Goal: Task Accomplishment & Management: Manage account settings

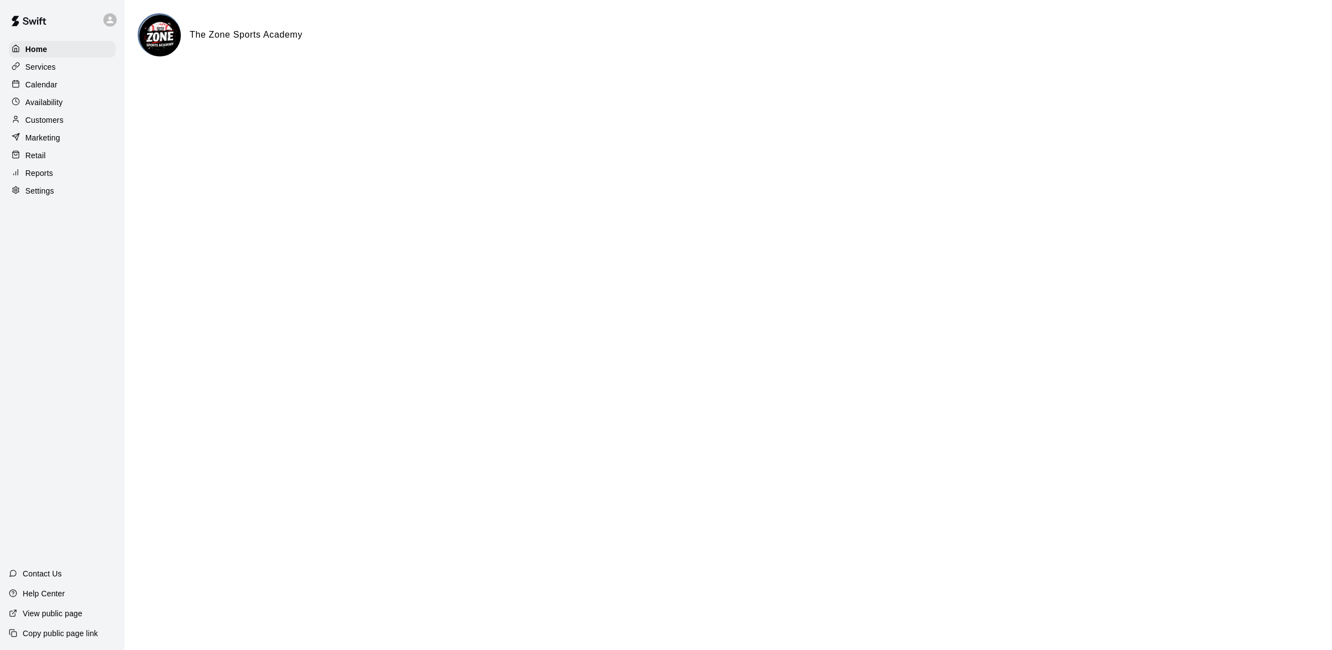
click at [1048, 74] on div "The Zone Sports Academy" at bounding box center [728, 48] width 1181 height 71
click at [1164, 79] on div "The Zone Sports Academy" at bounding box center [728, 48] width 1181 height 71
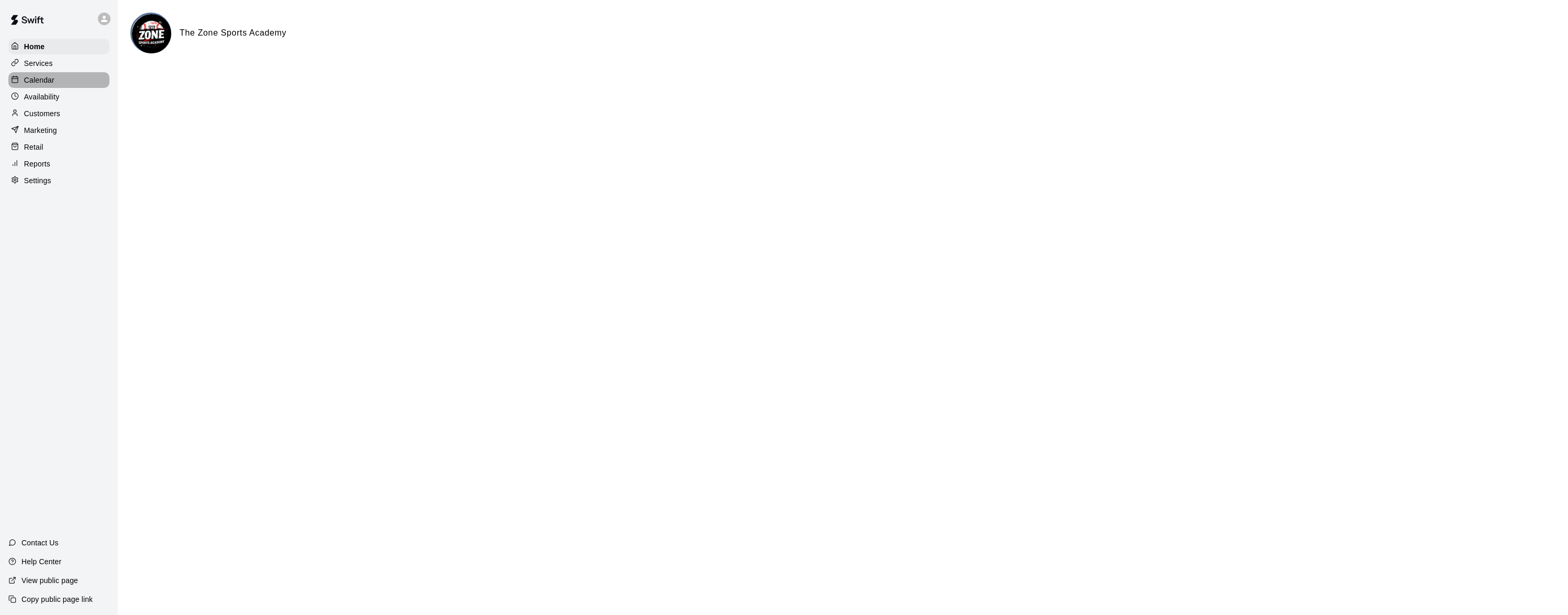
click at [50, 76] on p "Calendar" at bounding box center [39, 79] width 30 height 10
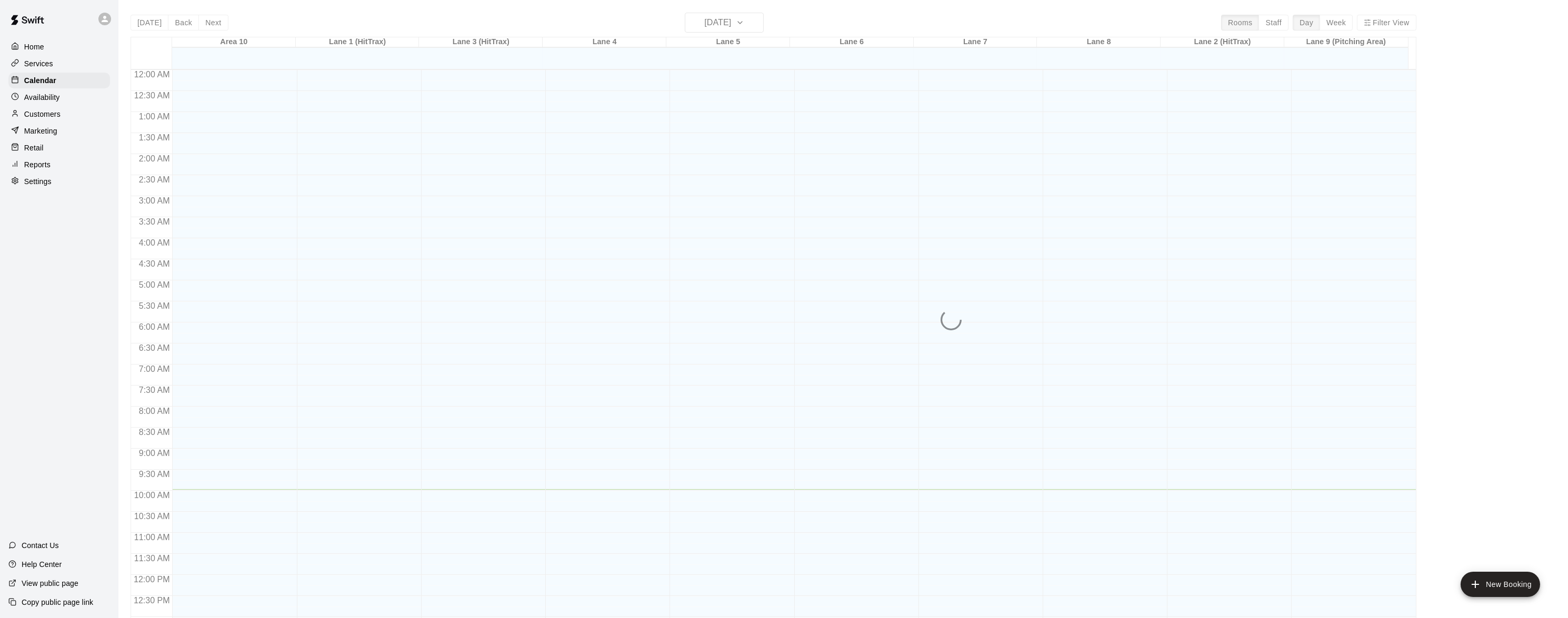
scroll to position [417, 0]
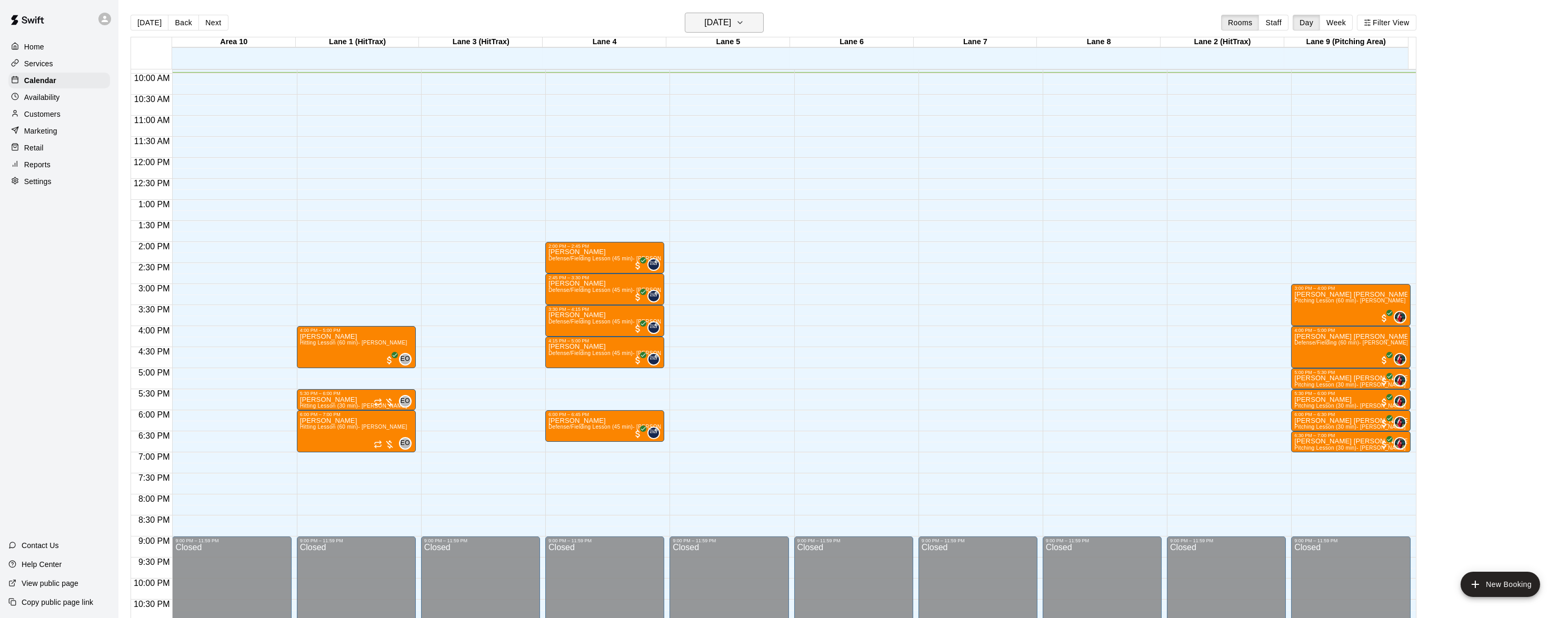
click at [744, 18] on icon "button" at bounding box center [739, 22] width 9 height 12
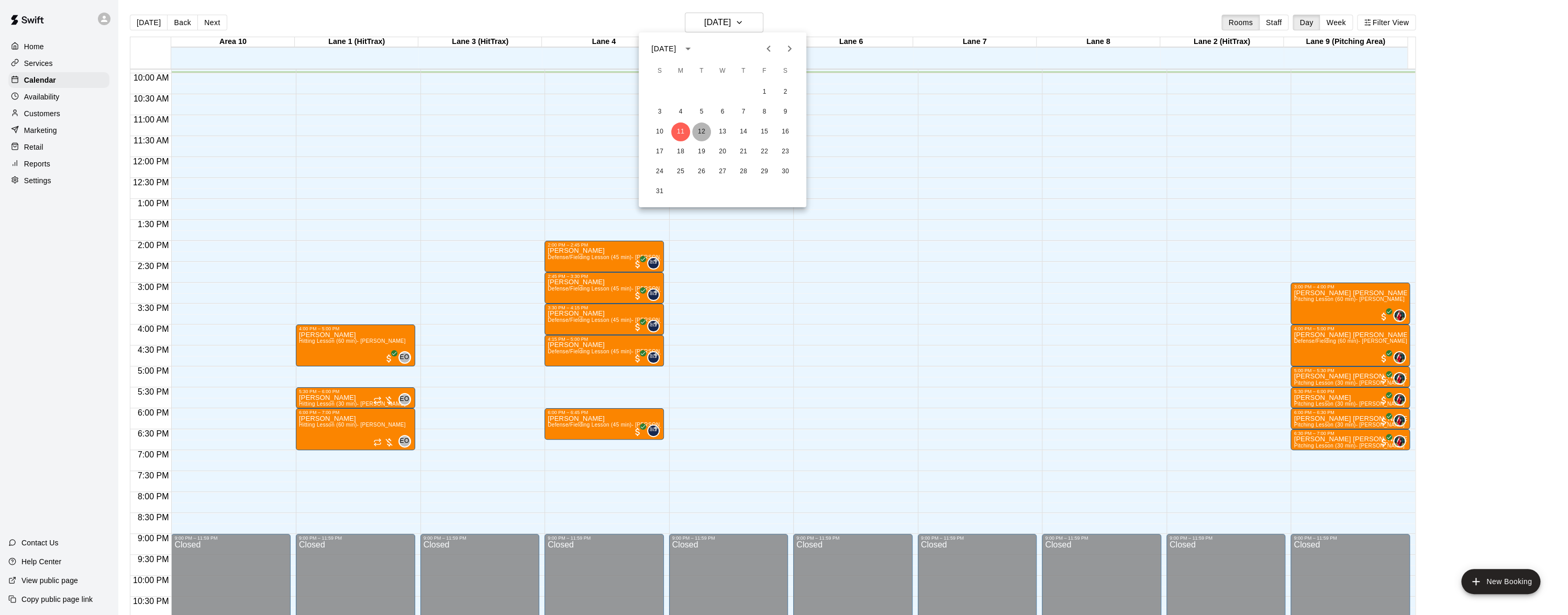
click at [698, 132] on button "12" at bounding box center [702, 132] width 19 height 19
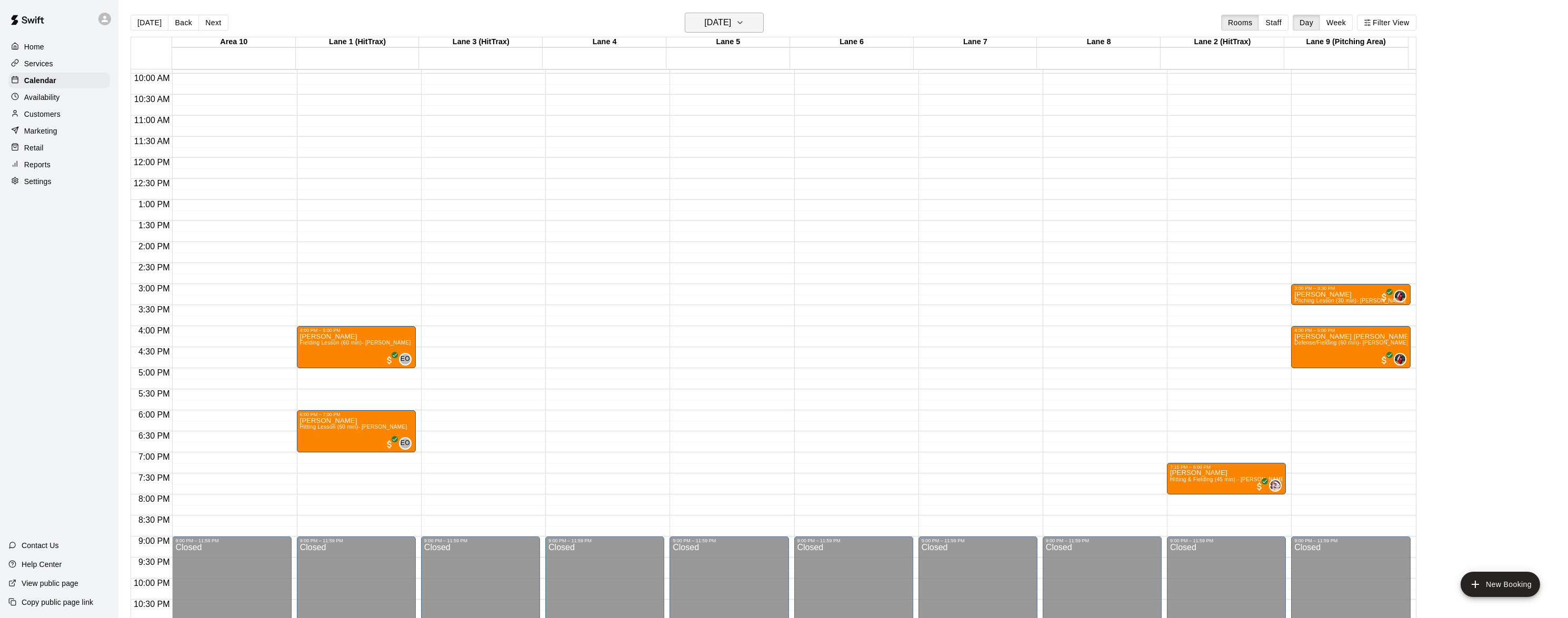
click at [744, 23] on icon "button" at bounding box center [739, 22] width 9 height 12
click at [726, 126] on button "13" at bounding box center [726, 132] width 19 height 19
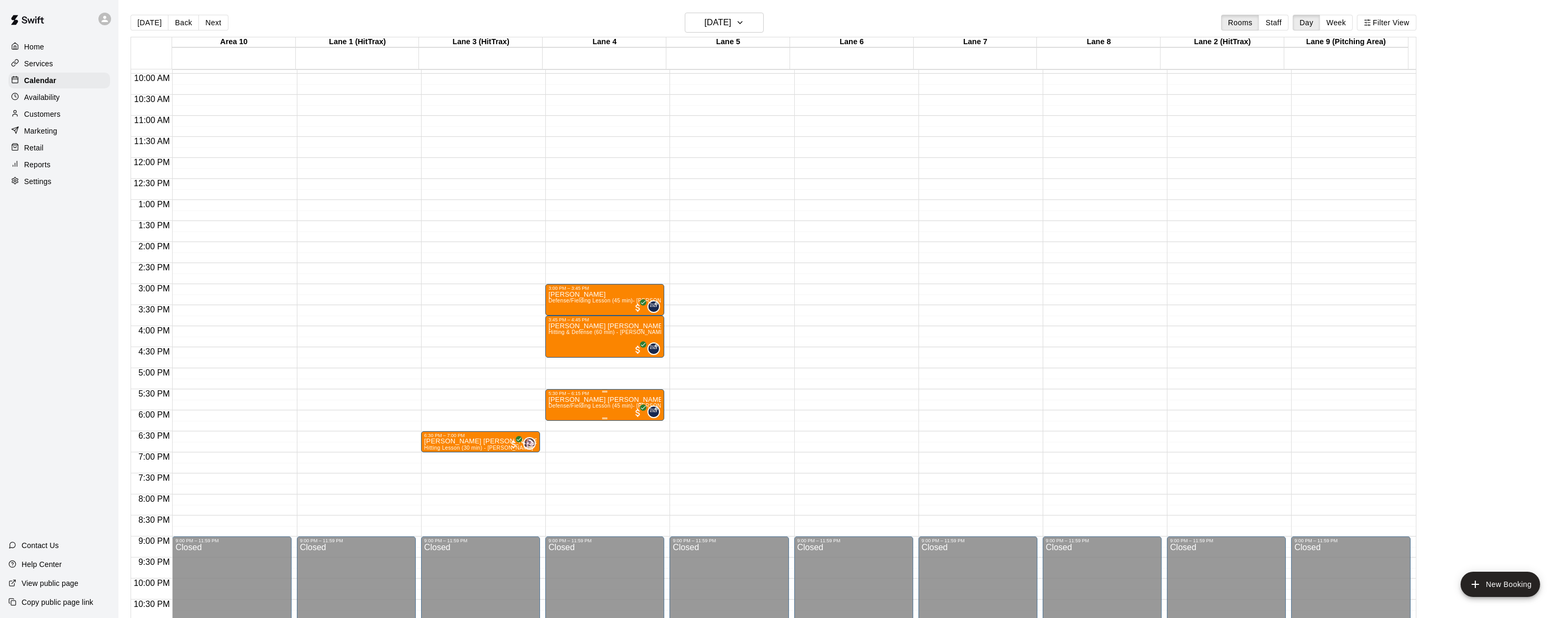
click at [721, 370] on div at bounding box center [788, 309] width 1576 height 618
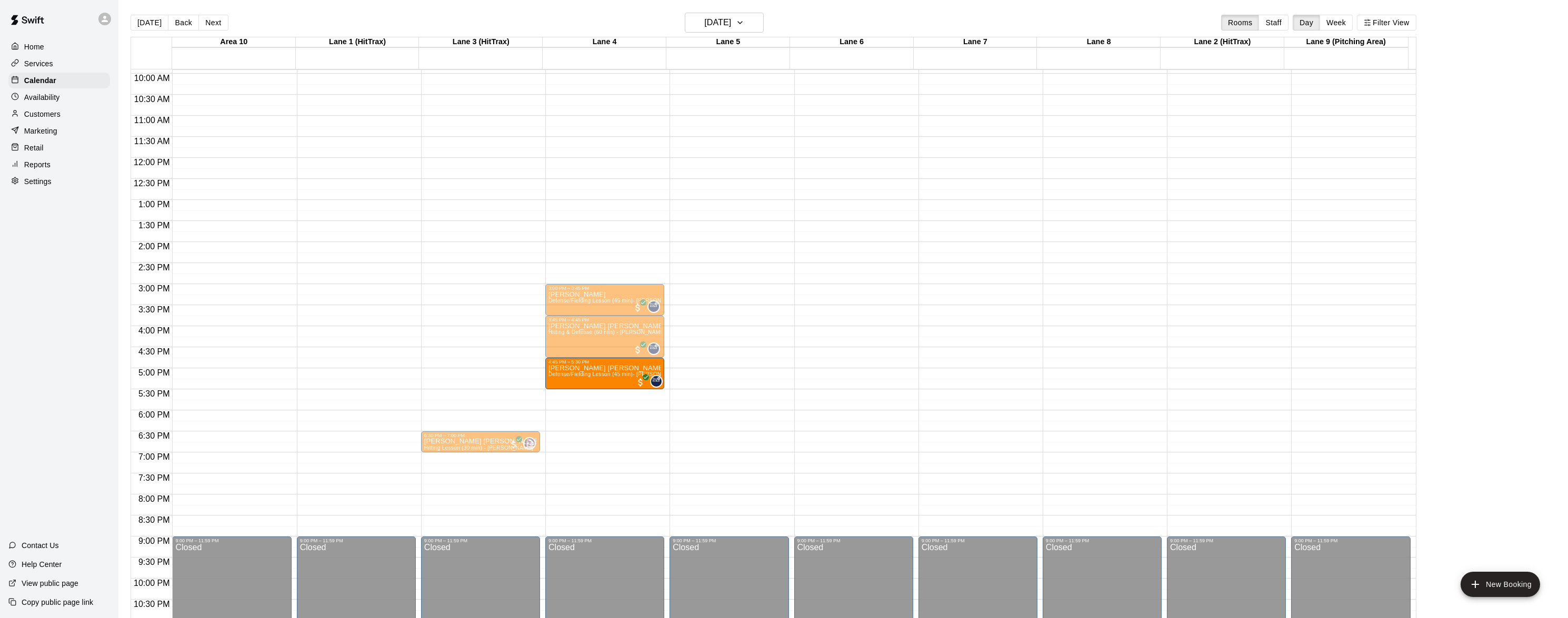
drag, startPoint x: 619, startPoint y: 396, endPoint x: 614, endPoint y: 369, distance: 27.5
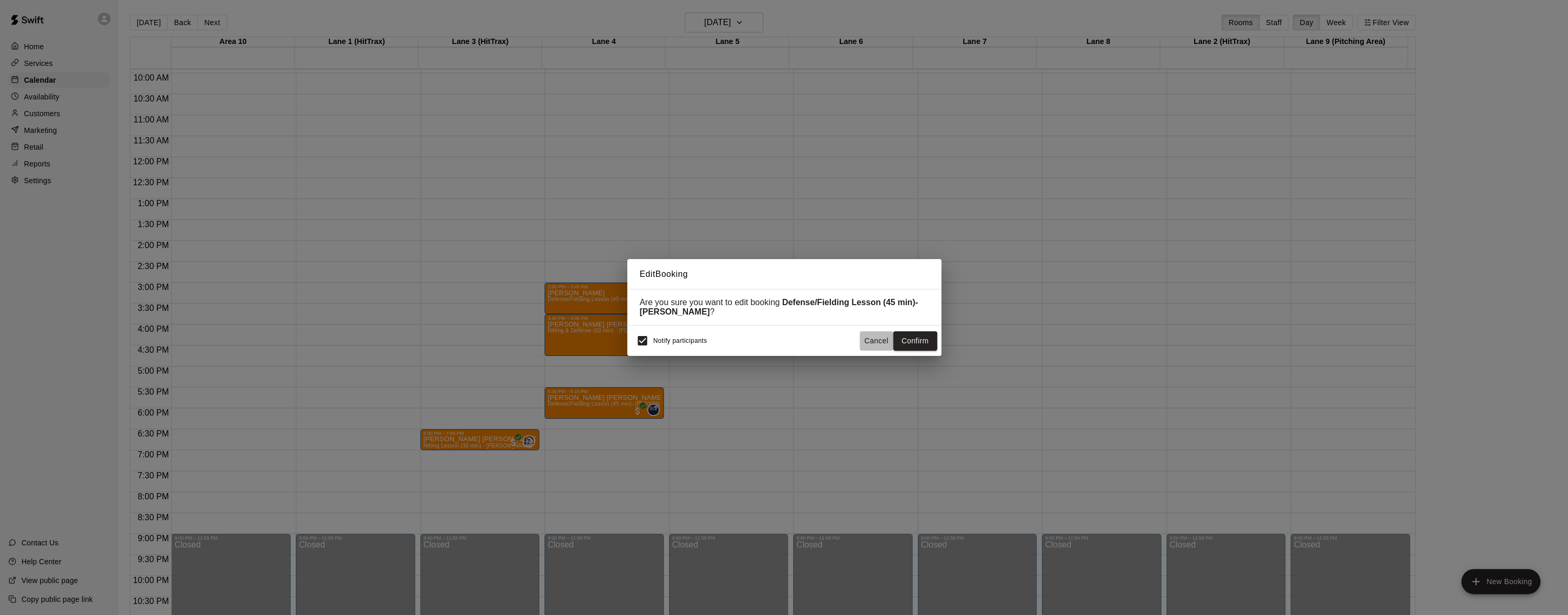
click at [872, 344] on button "Cancel" at bounding box center [876, 341] width 33 height 19
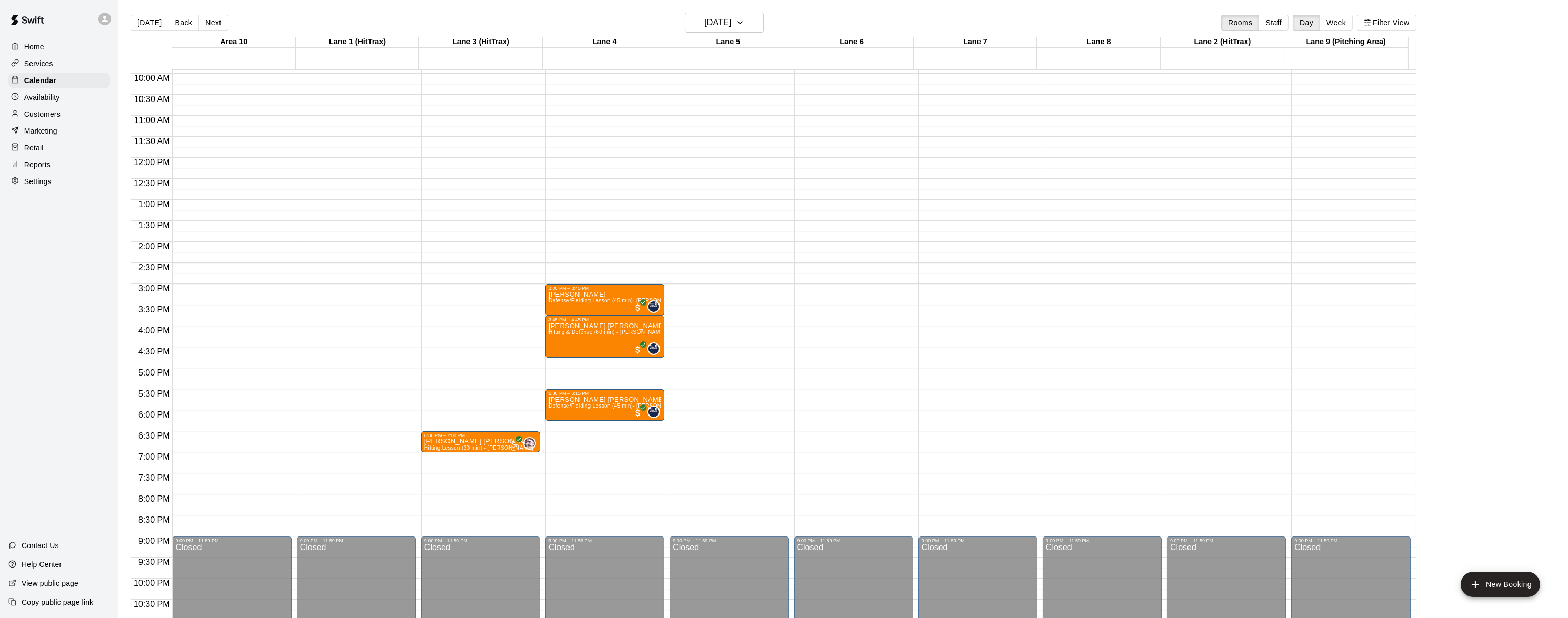
click at [557, 455] on icon "delete" at bounding box center [558, 457] width 8 height 10
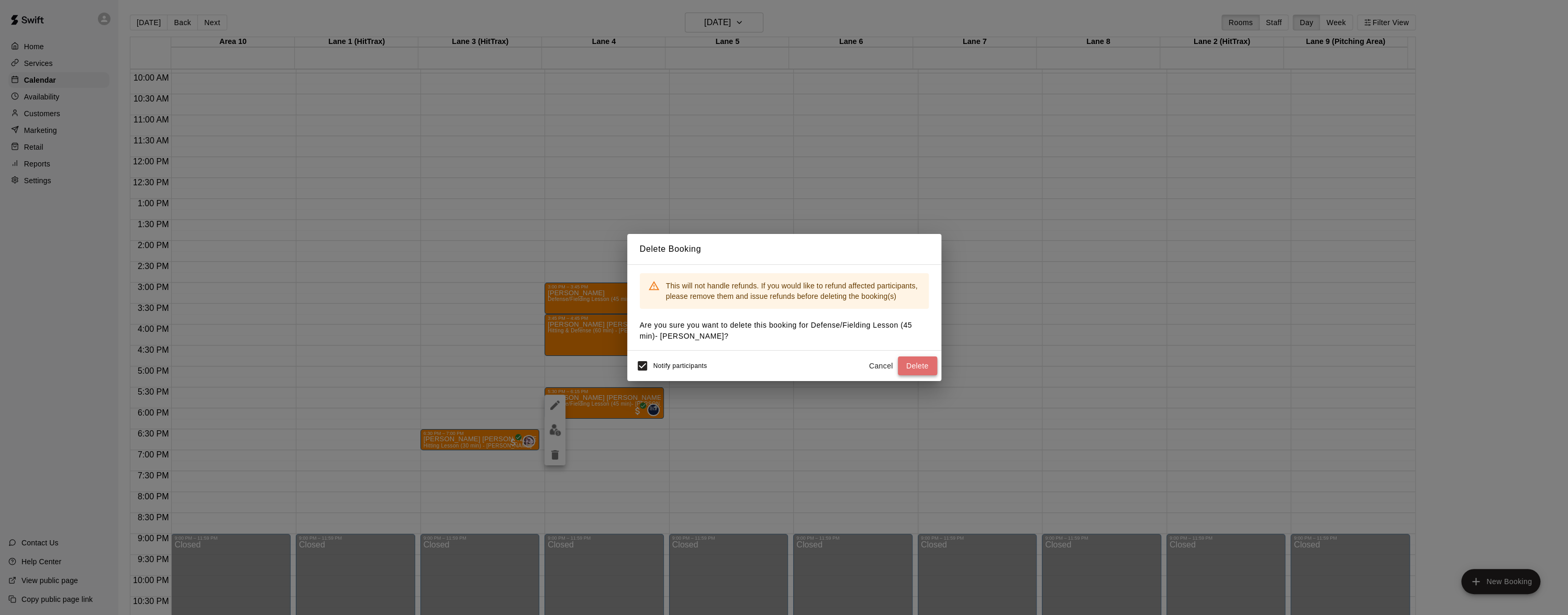
click at [910, 368] on button "Delete" at bounding box center [917, 366] width 39 height 19
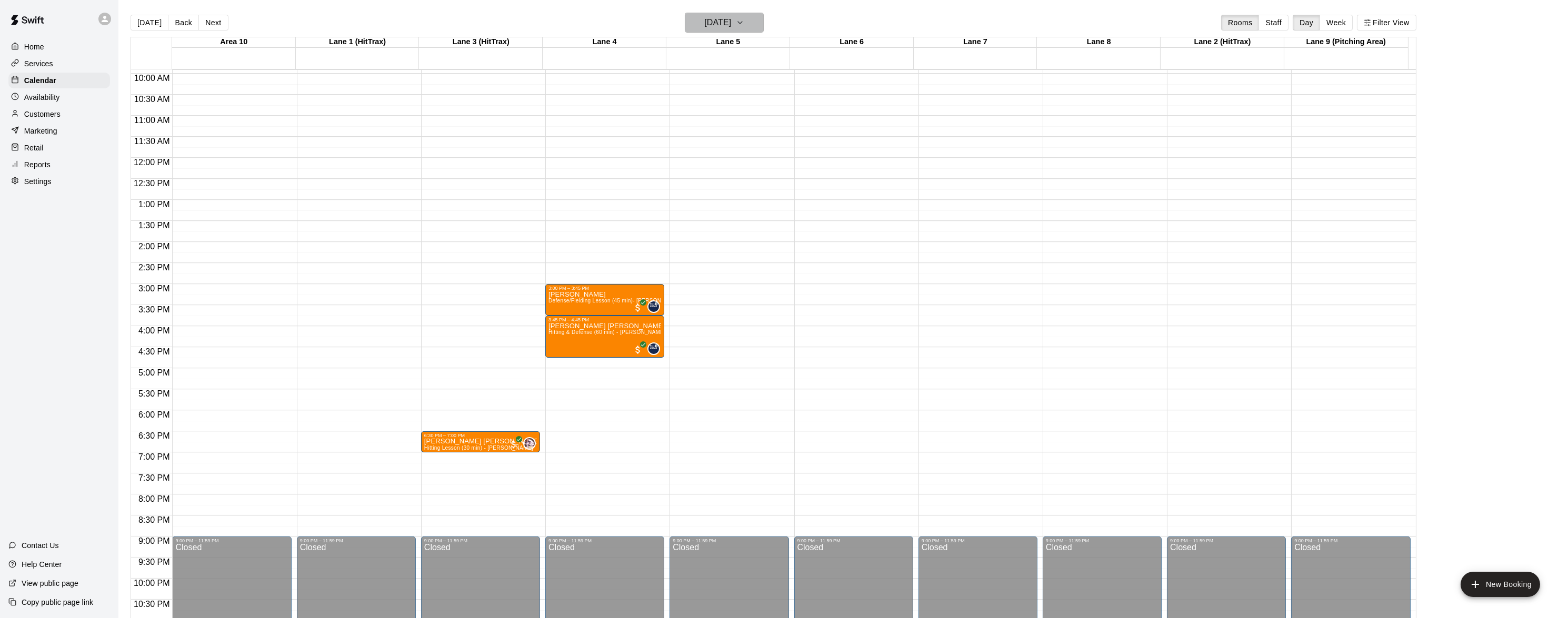
click at [744, 20] on icon "button" at bounding box center [739, 22] width 9 height 12
click at [745, 136] on button "14" at bounding box center [747, 132] width 19 height 19
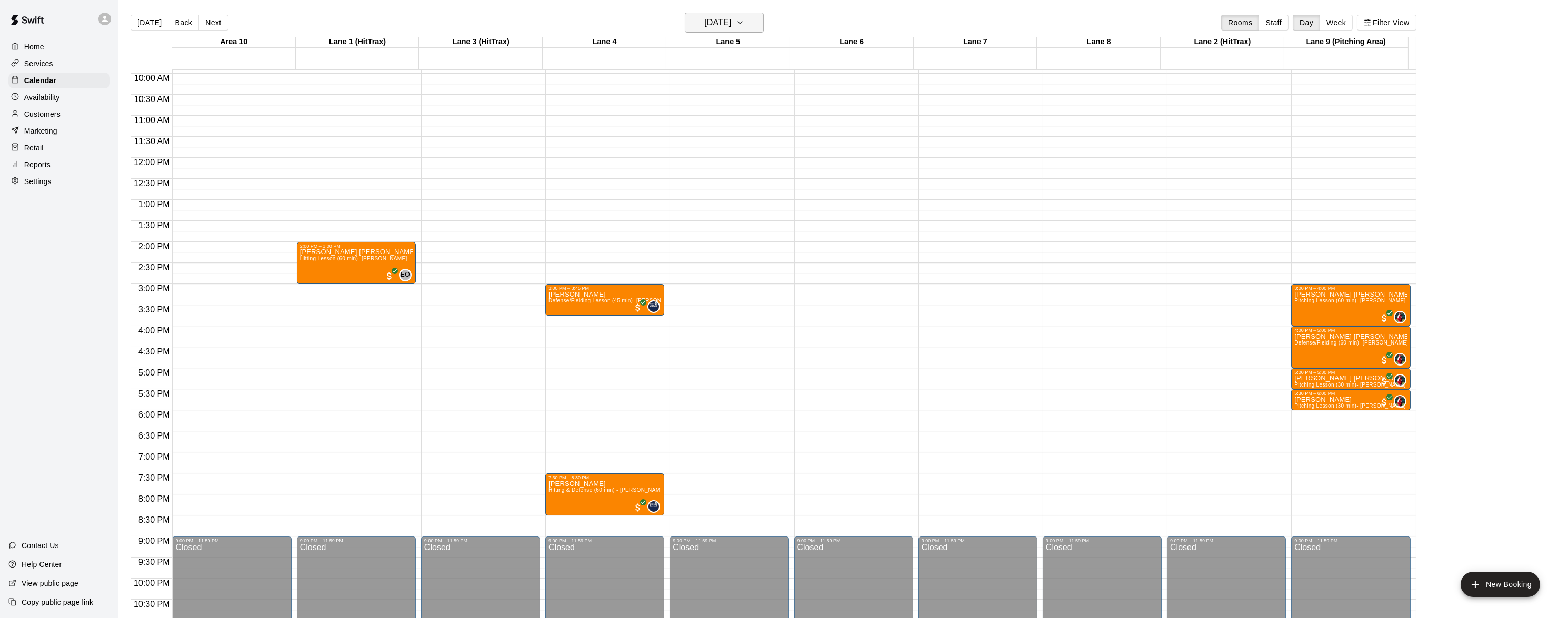
click at [744, 24] on icon "button" at bounding box center [739, 22] width 9 height 12
click at [763, 128] on button "15" at bounding box center [768, 132] width 19 height 19
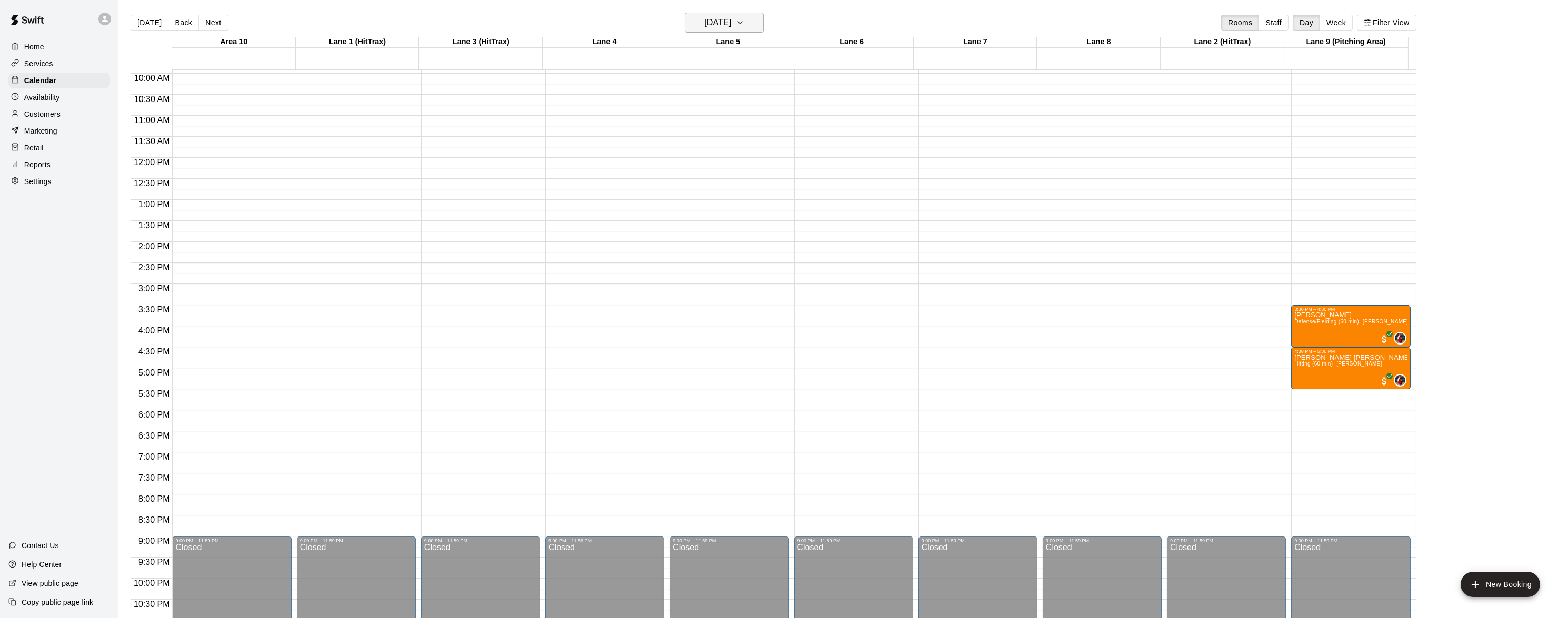
click at [744, 18] on icon "button" at bounding box center [739, 22] width 9 height 12
click at [800, 3] on div at bounding box center [788, 309] width 1576 height 618
